Goal: Communication & Community: Connect with others

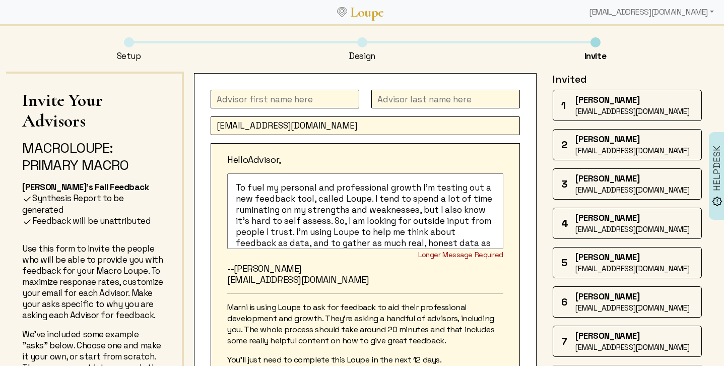
scroll to position [19, 0]
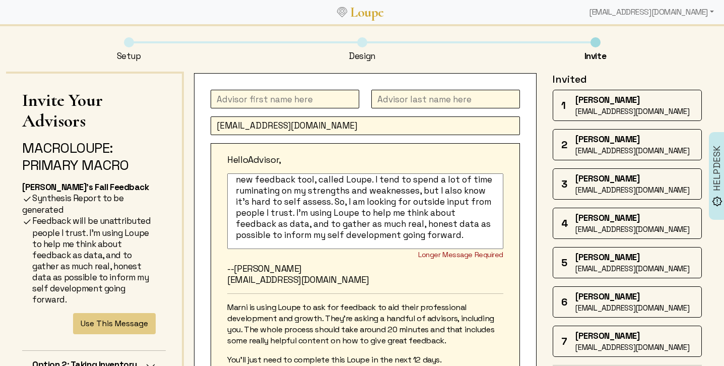
click at [234, 99] on input "text" at bounding box center [284, 99] width 149 height 19
type input "[PERSON_NAME]"
click at [402, 104] on input "text" at bounding box center [445, 99] width 149 height 19
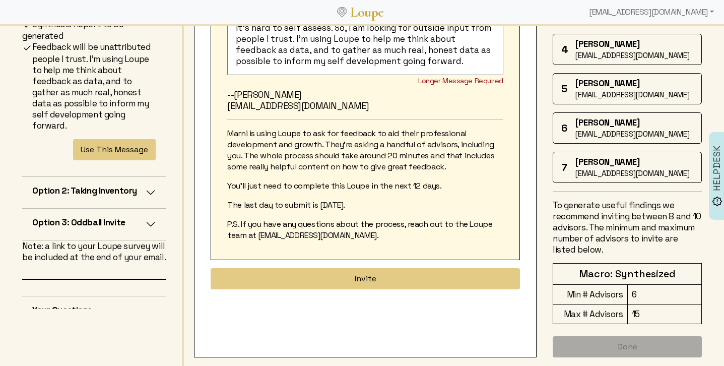
scroll to position [181, 0]
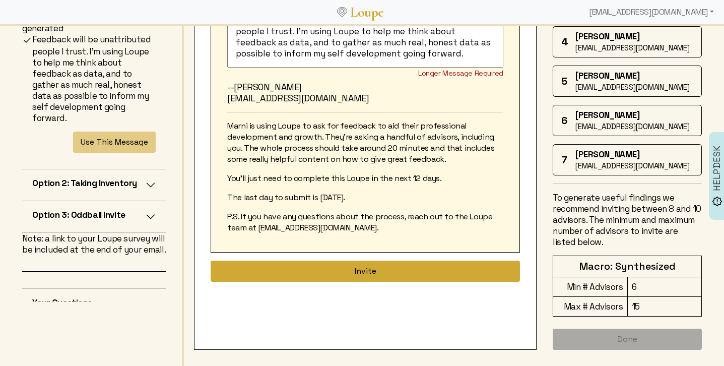
type input "[PERSON_NAME]"
click at [397, 269] on button "Invite" at bounding box center [364, 270] width 309 height 21
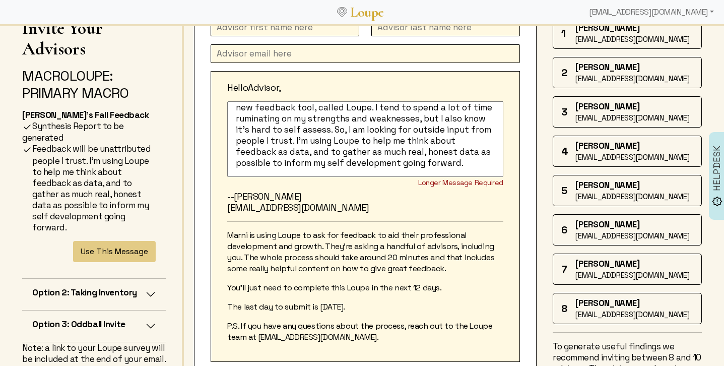
scroll to position [0, 0]
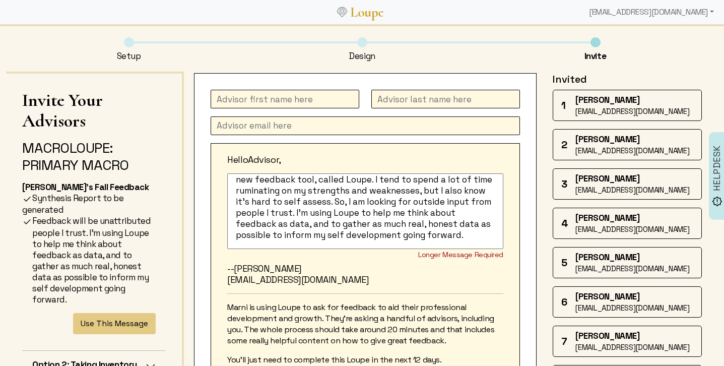
click at [264, 97] on input "text" at bounding box center [284, 99] width 149 height 19
click at [259, 126] on input "text" at bounding box center [364, 125] width 309 height 19
paste input "[EMAIL_ADDRESS][DOMAIN_NAME]"
type input "[EMAIL_ADDRESS][DOMAIN_NAME]"
click at [262, 103] on input "text" at bounding box center [284, 99] width 149 height 19
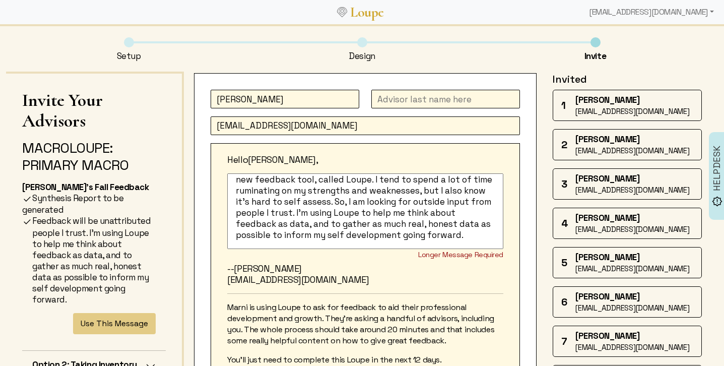
type input "[PERSON_NAME]"
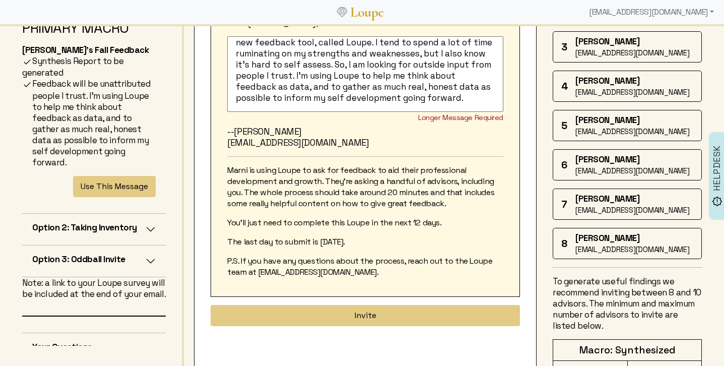
scroll to position [148, 0]
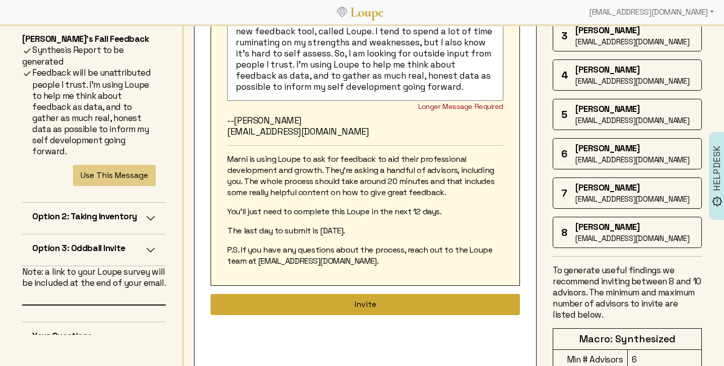
type input "Langhorne"
click at [342, 306] on button "Invite" at bounding box center [364, 304] width 309 height 21
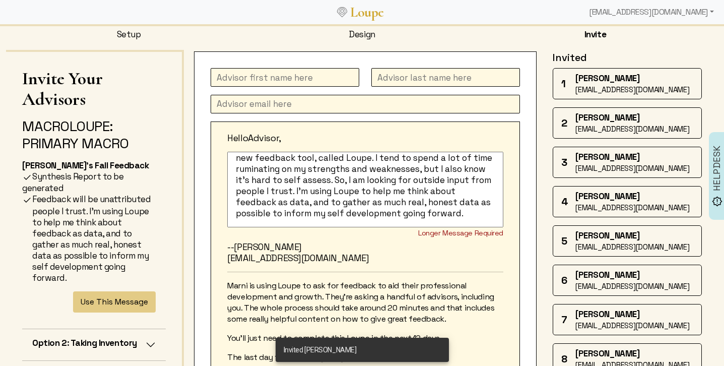
scroll to position [0, 0]
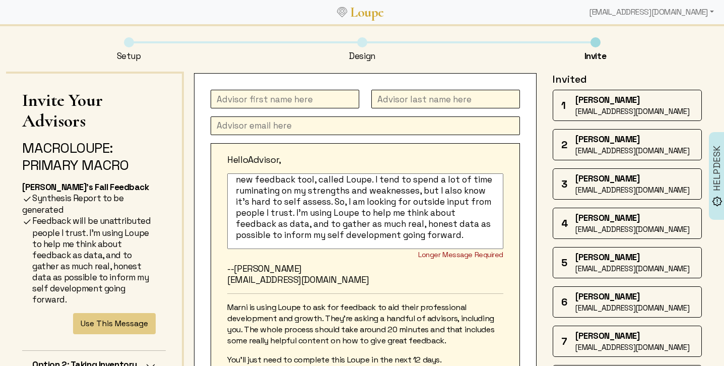
click at [232, 91] on input "text" at bounding box center [284, 99] width 149 height 19
type input "[PERSON_NAME]"
click at [227, 125] on input "text" at bounding box center [364, 125] width 309 height 19
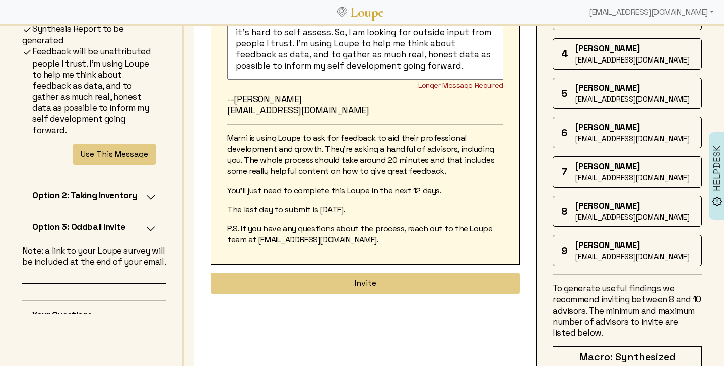
scroll to position [260, 0]
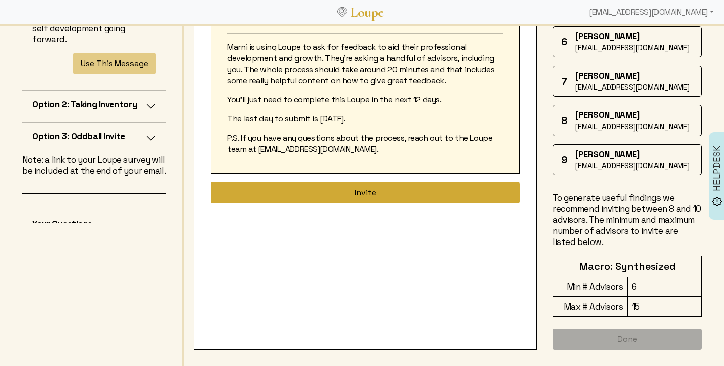
type input "[EMAIL_ADDRESS][DOMAIN_NAME]"
click at [301, 193] on button "Invite" at bounding box center [364, 192] width 309 height 21
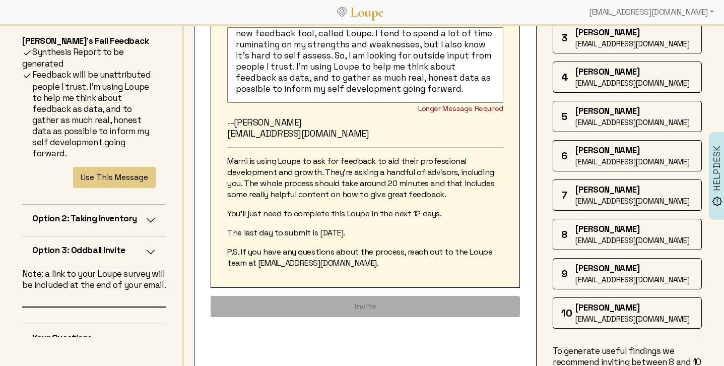
scroll to position [0, 0]
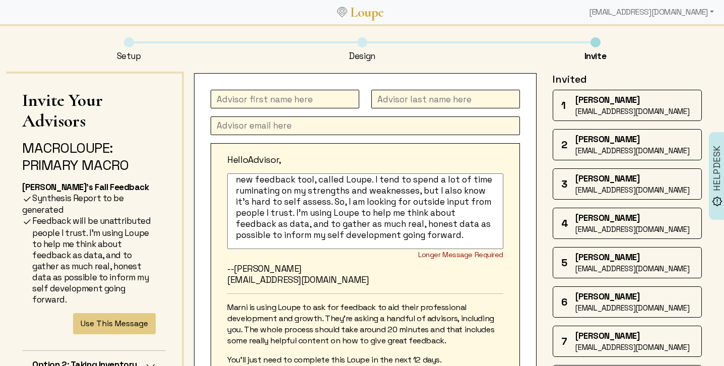
click at [292, 95] on input "text" at bounding box center [284, 99] width 149 height 19
type input "[PERSON_NAME]"
click at [242, 127] on input "text" at bounding box center [364, 125] width 309 height 19
paste input "[PERSON_NAME][EMAIL_ADDRESS][PERSON_NAME][PERSON_NAME][DOMAIN_NAME]>"
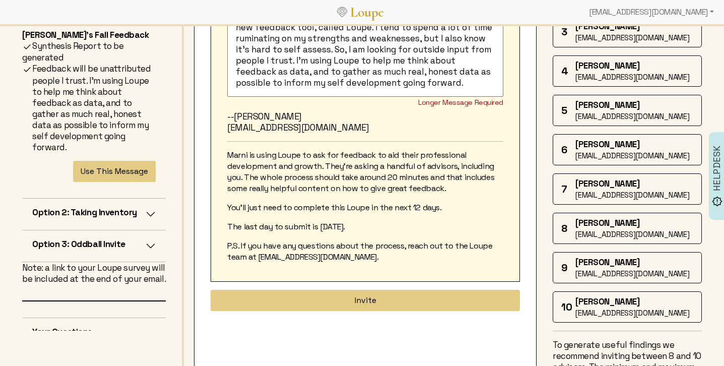
scroll to position [299, 0]
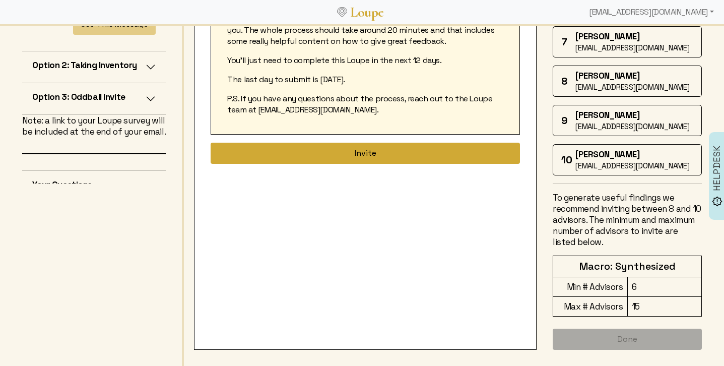
type input "[PERSON_NAME][EMAIL_ADDRESS][PERSON_NAME][PERSON_NAME][DOMAIN_NAME]"
click at [247, 154] on button "Invite" at bounding box center [364, 152] width 309 height 21
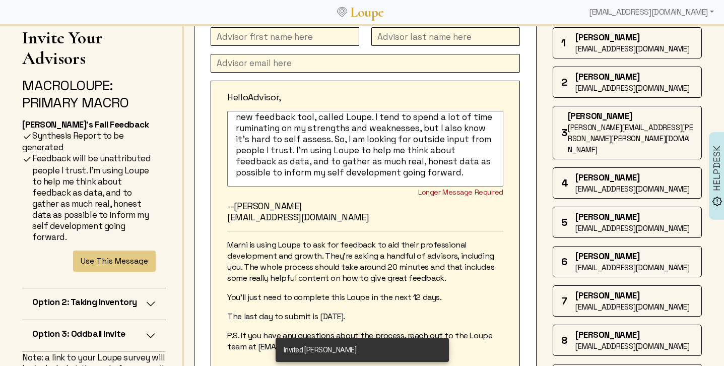
scroll to position [0, 0]
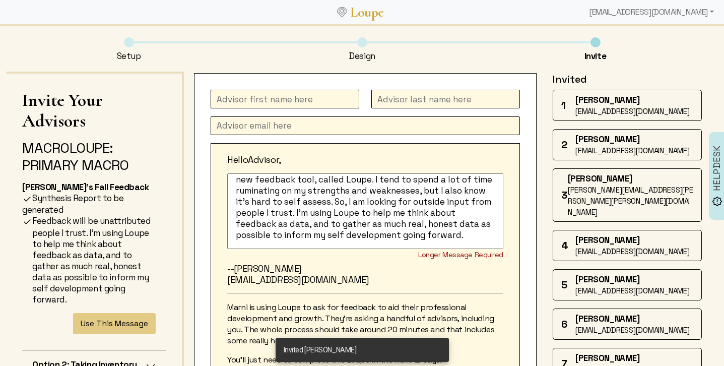
click at [234, 98] on input "text" at bounding box center [284, 99] width 149 height 19
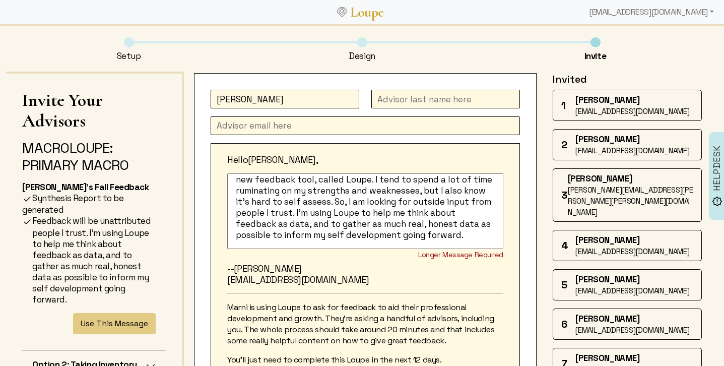
type input "[PERSON_NAME]"
type input "Olsman"
click at [267, 128] on input "text" at bounding box center [364, 125] width 309 height 19
paste input "[EMAIL_ADDRESS][DOMAIN_NAME]"
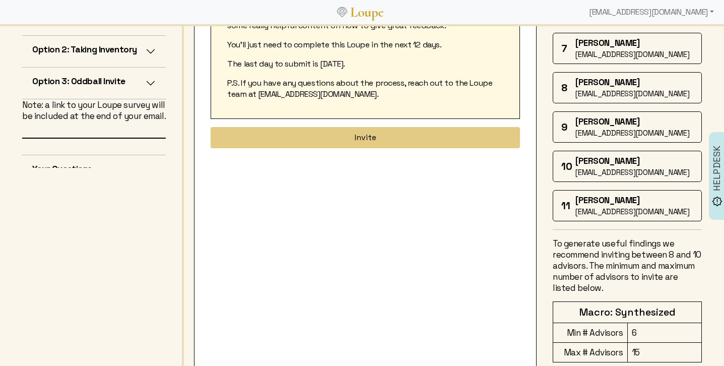
scroll to position [320, 0]
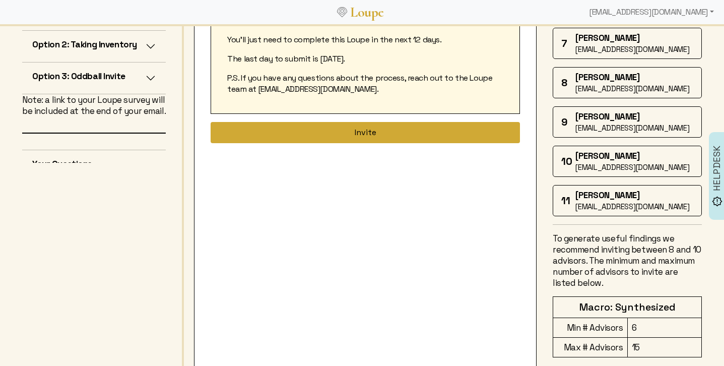
type input "[EMAIL_ADDRESS][DOMAIN_NAME]"
click at [264, 138] on button "Invite" at bounding box center [364, 132] width 309 height 21
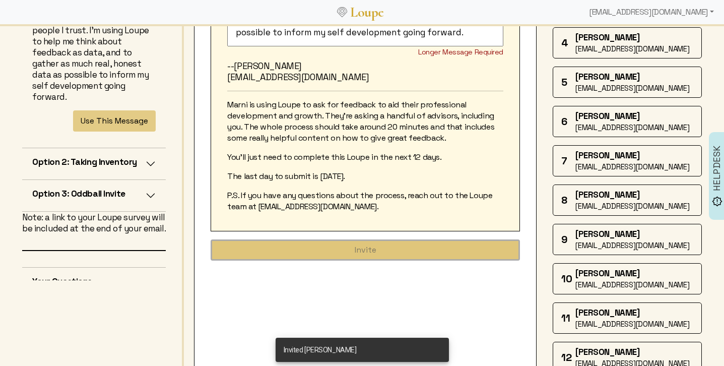
scroll to position [0, 0]
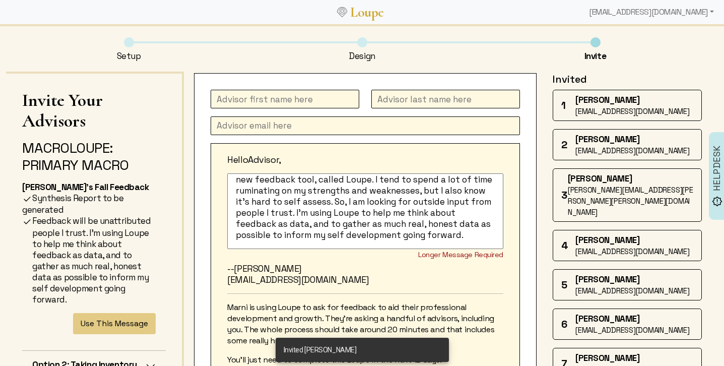
click at [267, 97] on input "text" at bounding box center [284, 99] width 149 height 19
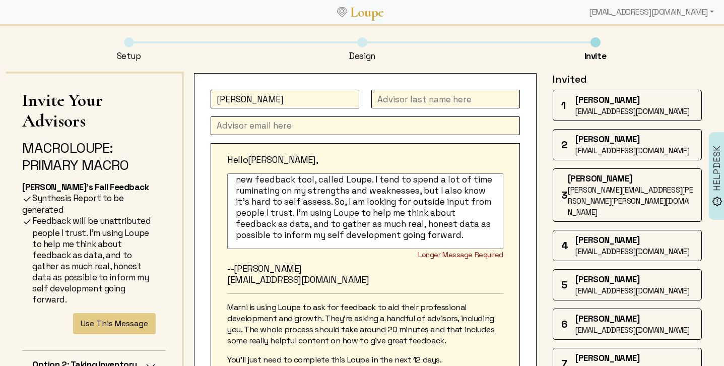
type input "[PERSON_NAME]"
type input "Serbonich"
click at [322, 125] on input "text" at bounding box center [364, 125] width 309 height 19
paste input "[EMAIL_ADDRESS][DOMAIN_NAME]"
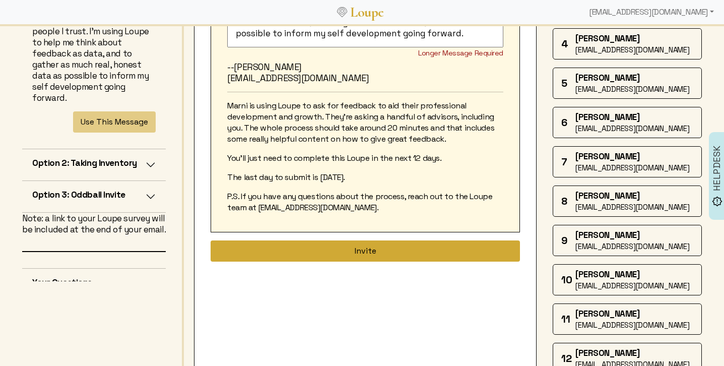
scroll to position [204, 0]
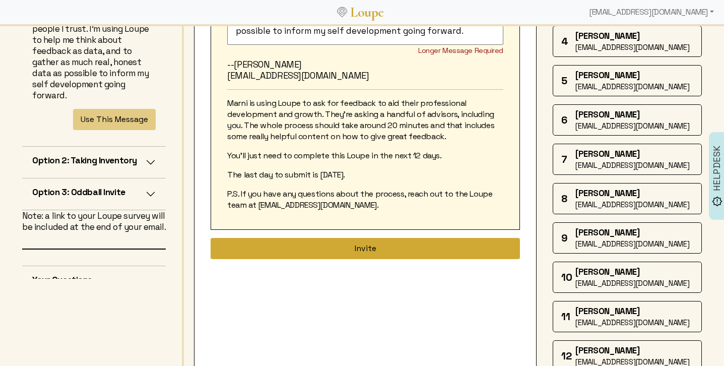
type input "[EMAIL_ADDRESS][DOMAIN_NAME]"
click at [316, 255] on button "Invite" at bounding box center [364, 248] width 309 height 21
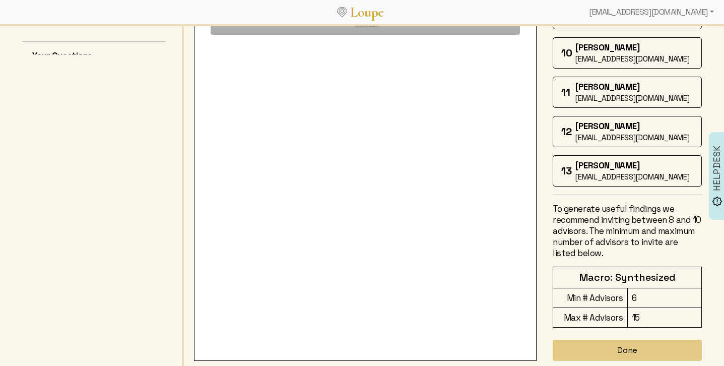
scroll to position [417, 0]
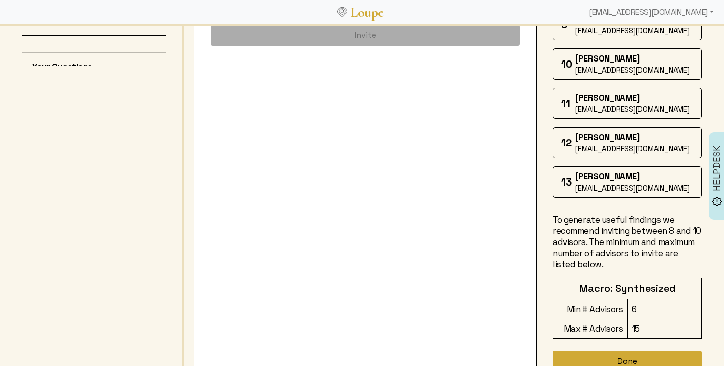
click at [621, 350] on button "Done" at bounding box center [626, 360] width 149 height 21
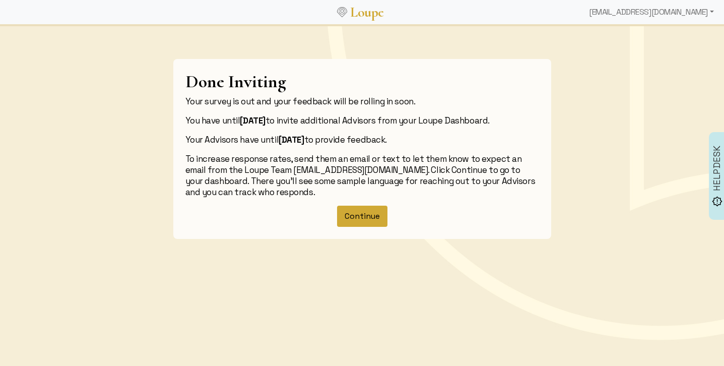
click at [351, 217] on button "Continue" at bounding box center [362, 215] width 50 height 21
